Goal: Transaction & Acquisition: Purchase product/service

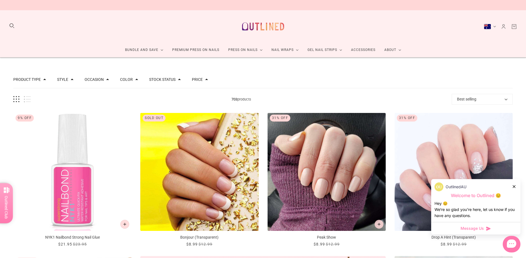
click at [514, 186] on icon at bounding box center [514, 186] width 3 height 3
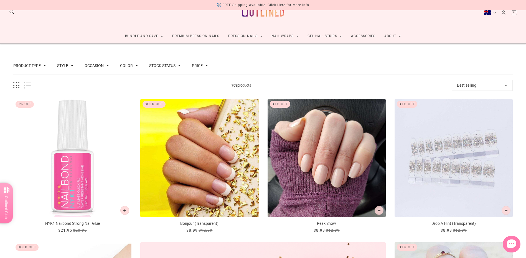
scroll to position [28, 0]
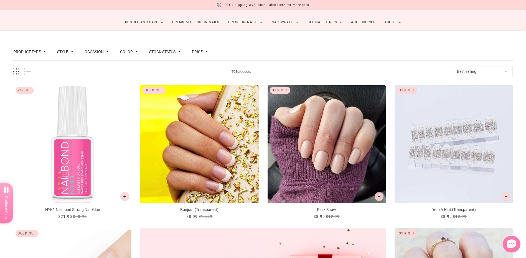
click at [447, 142] on img "Drop A Hint (Transparent)" at bounding box center [453, 144] width 118 height 118
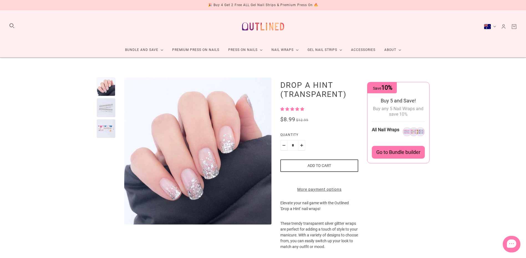
click at [109, 109] on div at bounding box center [106, 107] width 19 height 19
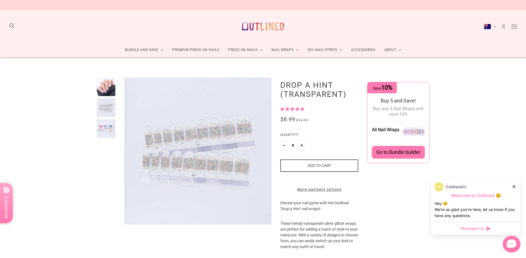
click at [106, 127] on div at bounding box center [106, 128] width 19 height 19
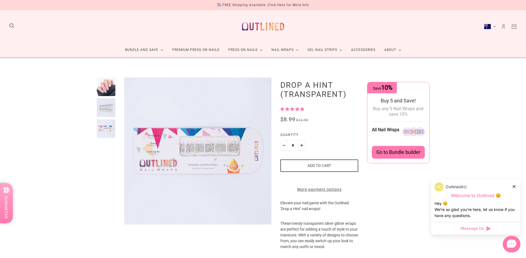
click at [107, 108] on div at bounding box center [106, 107] width 19 height 19
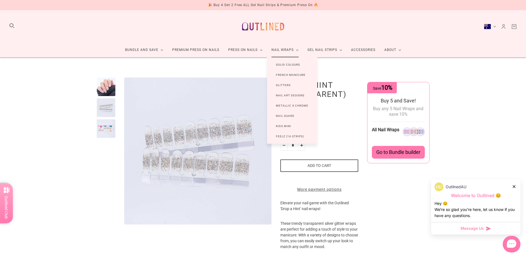
click at [280, 63] on link "Solid Colours" at bounding box center [288, 65] width 42 height 10
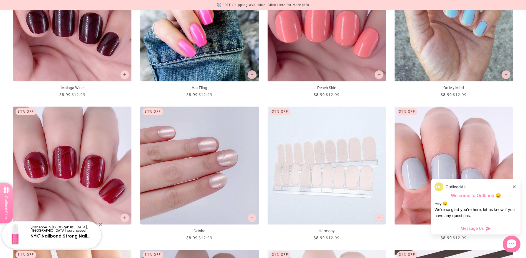
scroll to position [582, 0]
